Goal: Task Accomplishment & Management: Use online tool/utility

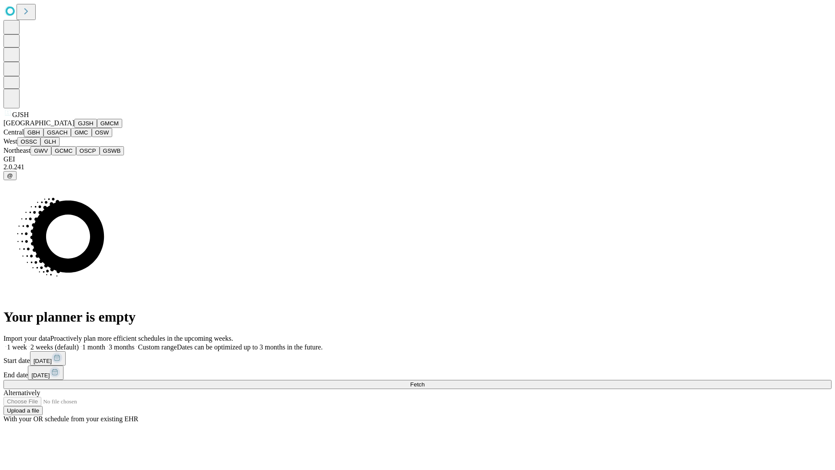
click at [74, 128] on button "GJSH" at bounding box center [85, 123] width 23 height 9
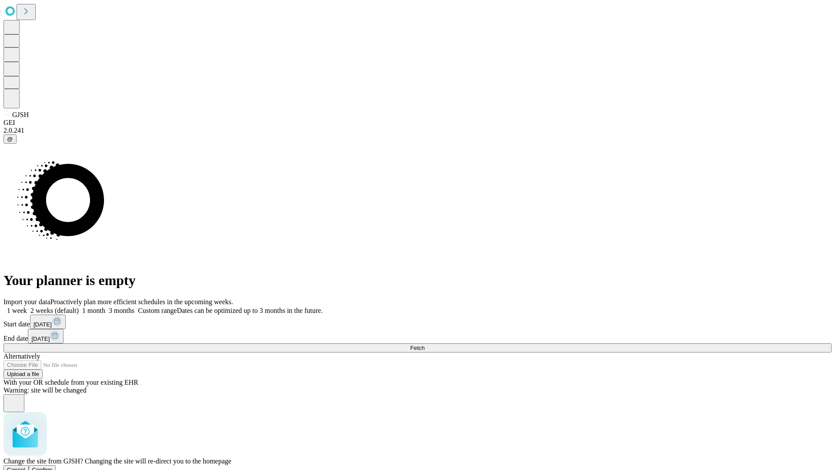
click at [53, 466] on span "Confirm" at bounding box center [42, 469] width 20 height 7
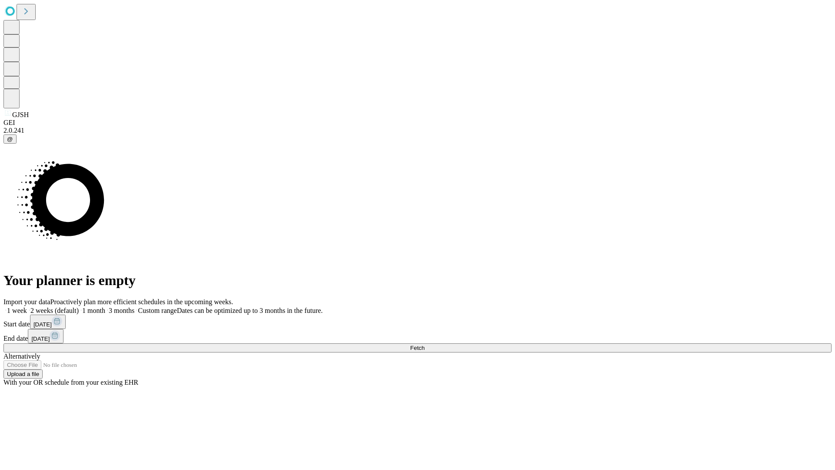
click at [105, 307] on label "1 month" at bounding box center [92, 310] width 27 height 7
click at [424, 344] on span "Fetch" at bounding box center [417, 347] width 14 height 7
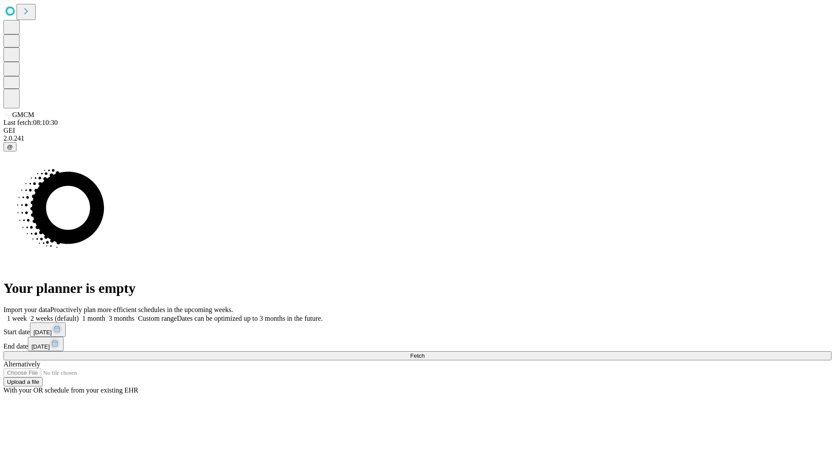
click at [105, 314] on label "1 month" at bounding box center [92, 317] width 27 height 7
click at [424, 352] on span "Fetch" at bounding box center [417, 355] width 14 height 7
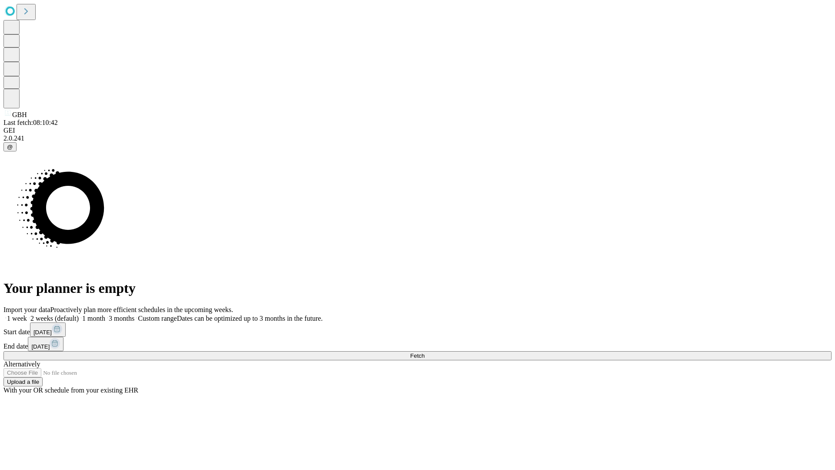
click at [105, 314] on label "1 month" at bounding box center [92, 317] width 27 height 7
click at [424, 352] on span "Fetch" at bounding box center [417, 355] width 14 height 7
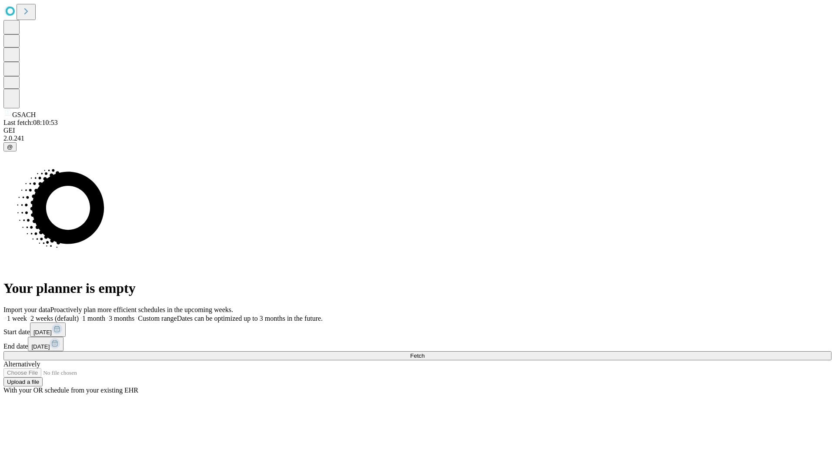
click at [105, 314] on label "1 month" at bounding box center [92, 317] width 27 height 7
click at [424, 352] on span "Fetch" at bounding box center [417, 355] width 14 height 7
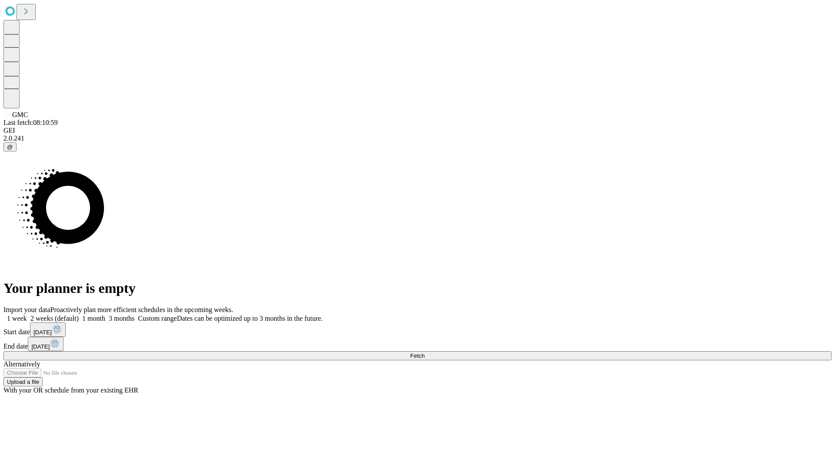
click at [105, 314] on label "1 month" at bounding box center [92, 317] width 27 height 7
click at [424, 352] on span "Fetch" at bounding box center [417, 355] width 14 height 7
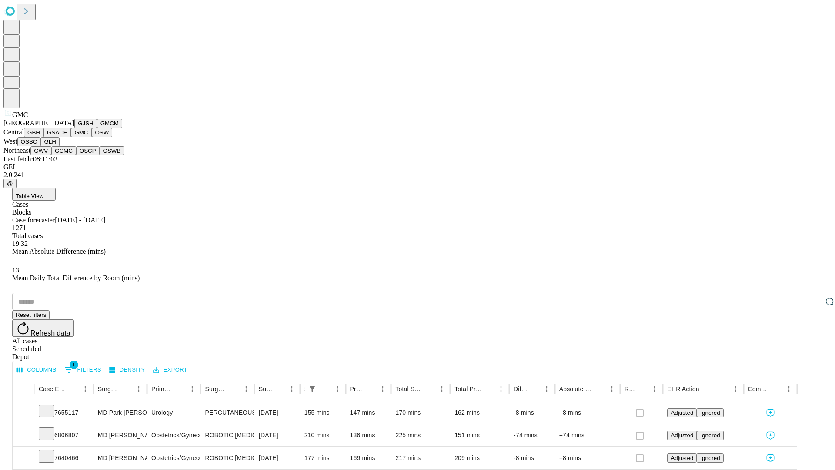
click at [92, 137] on button "OSW" at bounding box center [102, 132] width 21 height 9
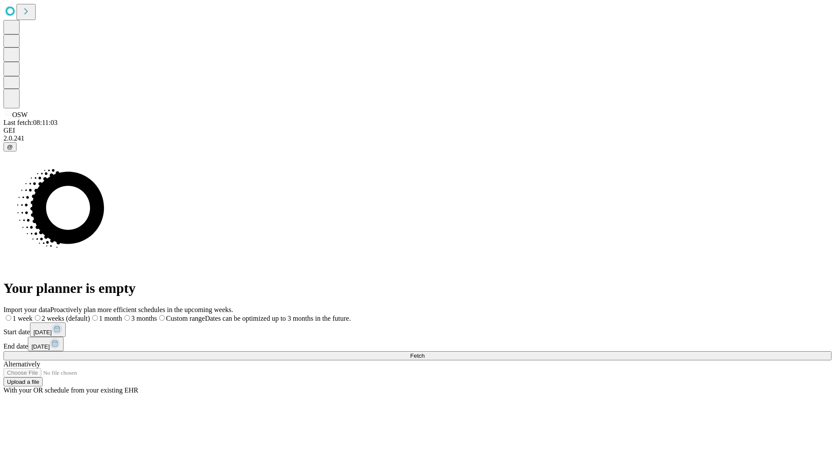
click at [122, 314] on label "1 month" at bounding box center [106, 317] width 32 height 7
click at [424, 352] on span "Fetch" at bounding box center [417, 355] width 14 height 7
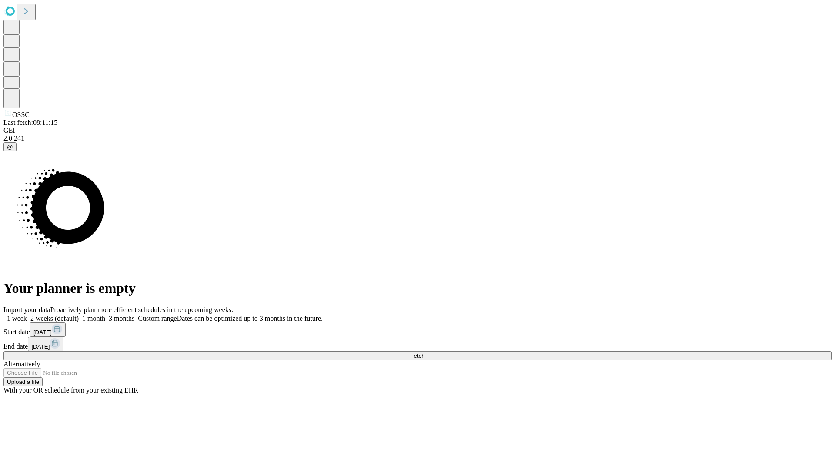
click at [105, 314] on label "1 month" at bounding box center [92, 317] width 27 height 7
click at [424, 352] on span "Fetch" at bounding box center [417, 355] width 14 height 7
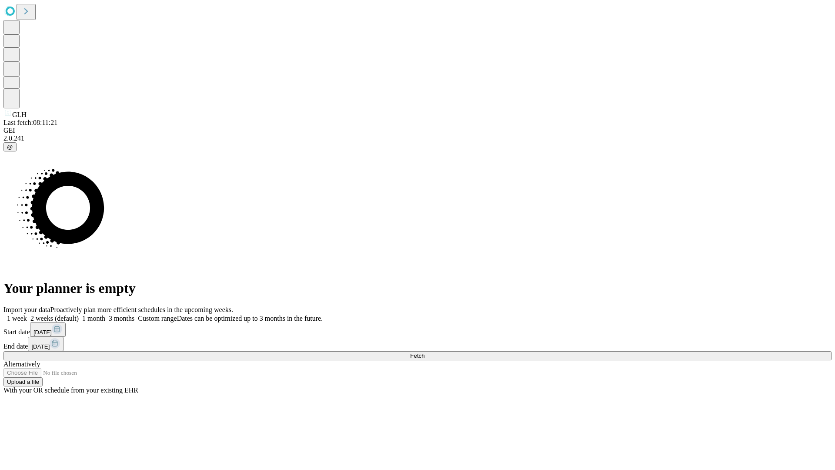
click at [105, 314] on label "1 month" at bounding box center [92, 317] width 27 height 7
click at [424, 352] on span "Fetch" at bounding box center [417, 355] width 14 height 7
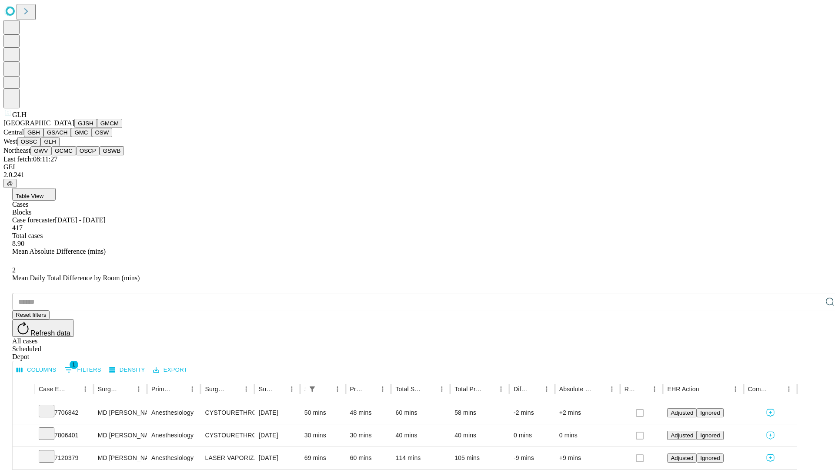
click at [51, 155] on button "GWV" at bounding box center [40, 150] width 21 height 9
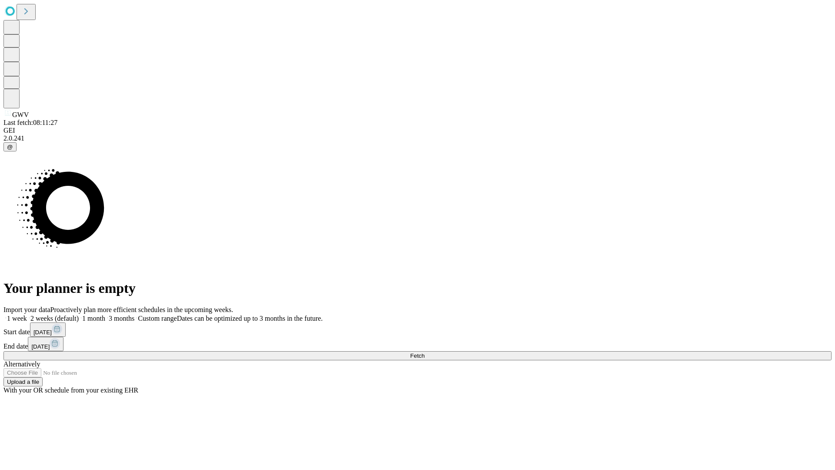
click at [424, 352] on span "Fetch" at bounding box center [417, 355] width 14 height 7
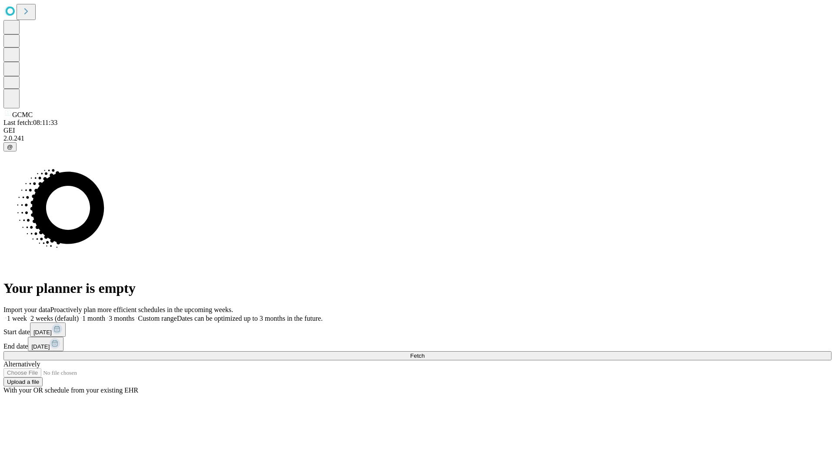
click at [424, 352] on span "Fetch" at bounding box center [417, 355] width 14 height 7
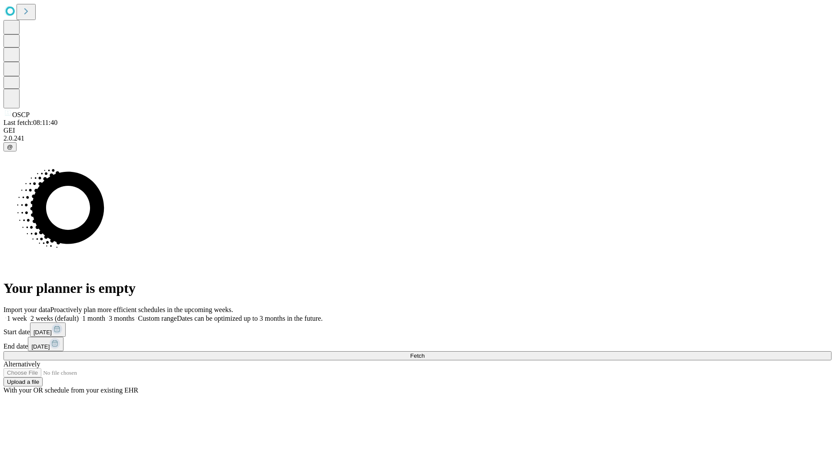
click at [105, 314] on label "1 month" at bounding box center [92, 317] width 27 height 7
click at [424, 352] on span "Fetch" at bounding box center [417, 355] width 14 height 7
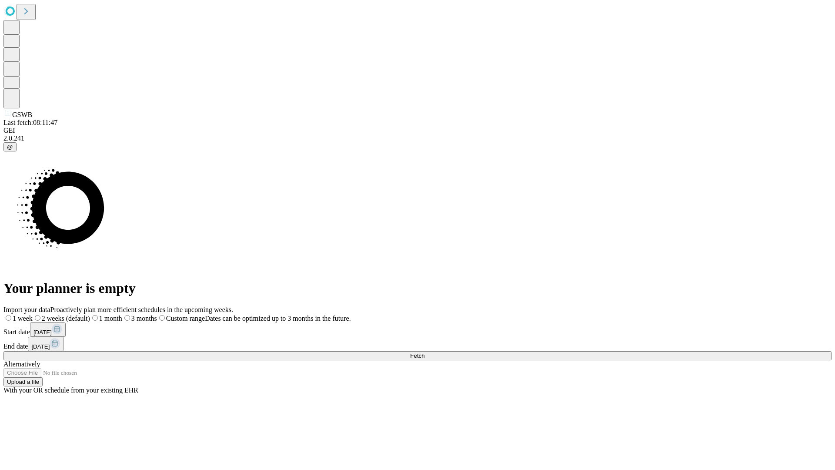
click at [122, 314] on label "1 month" at bounding box center [106, 317] width 32 height 7
click at [424, 352] on span "Fetch" at bounding box center [417, 355] width 14 height 7
